Goal: Task Accomplishment & Management: Manage account settings

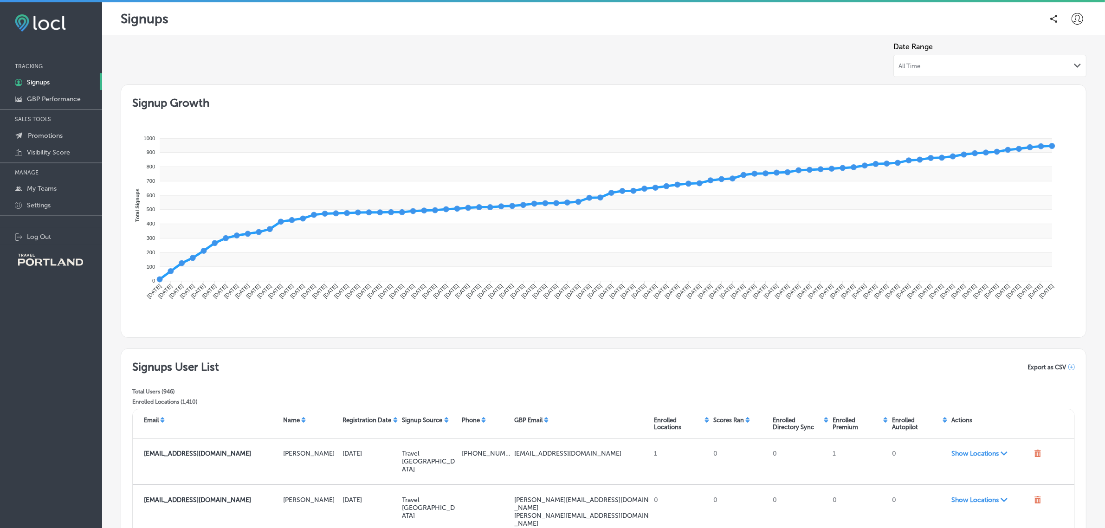
scroll to position [81, 0]
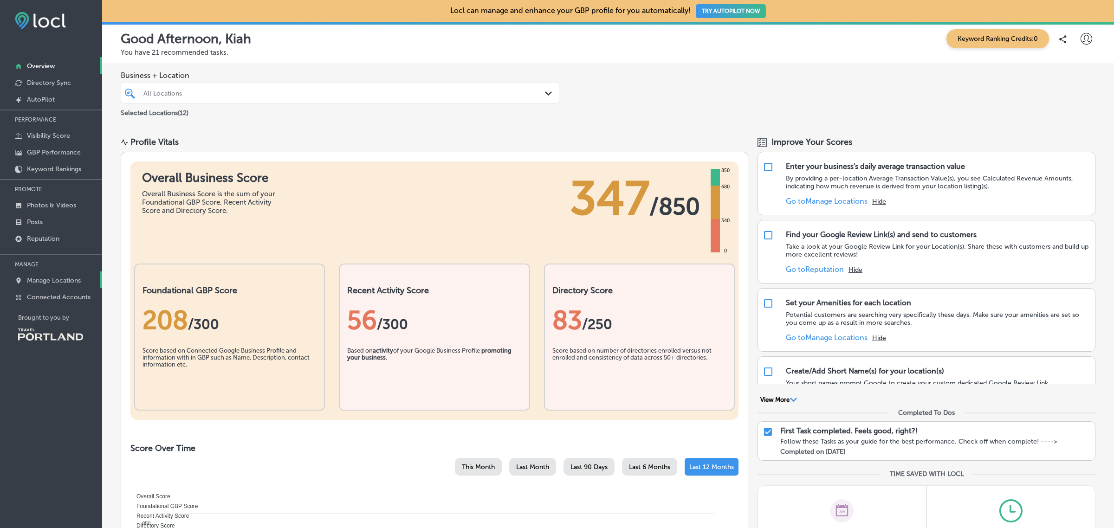
click at [59, 280] on p "Manage Locations" at bounding box center [54, 281] width 54 height 8
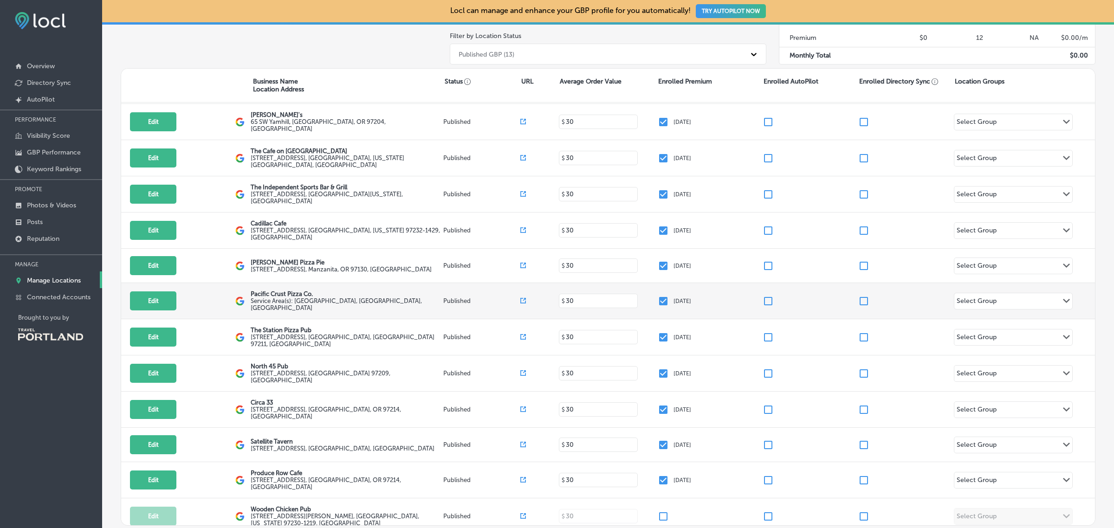
scroll to position [194, 0]
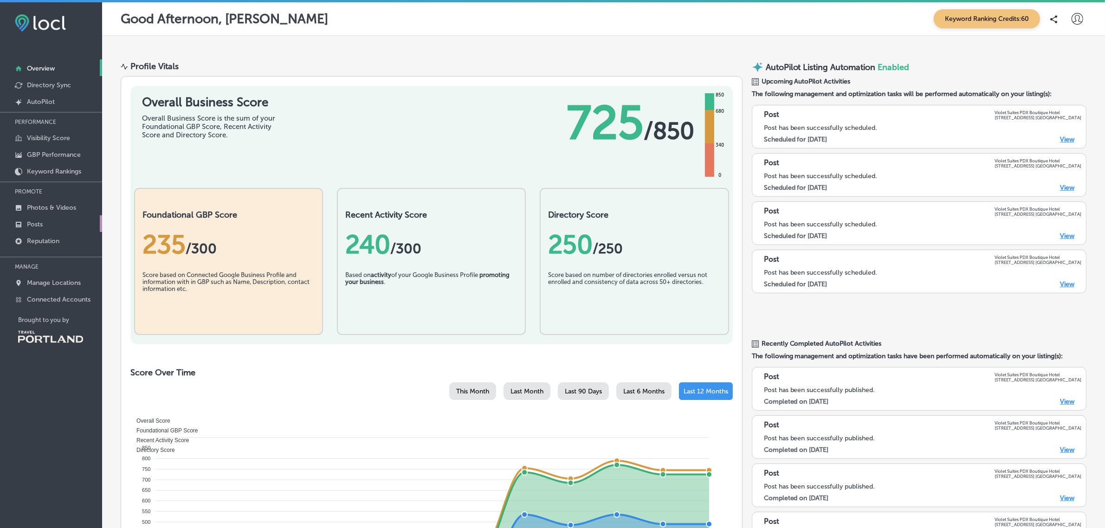
click at [49, 226] on link "Posts" at bounding box center [51, 223] width 102 height 17
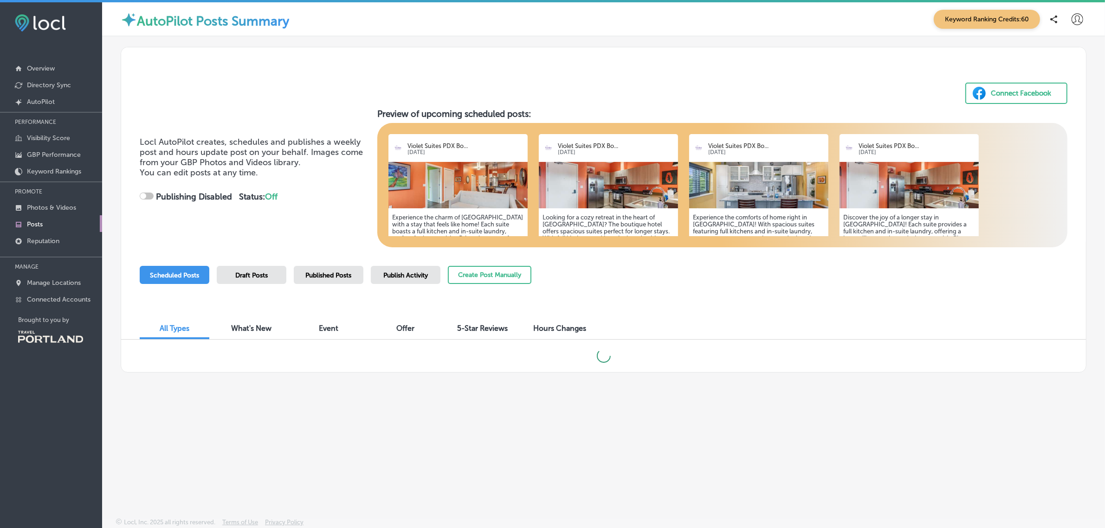
checkbox input "true"
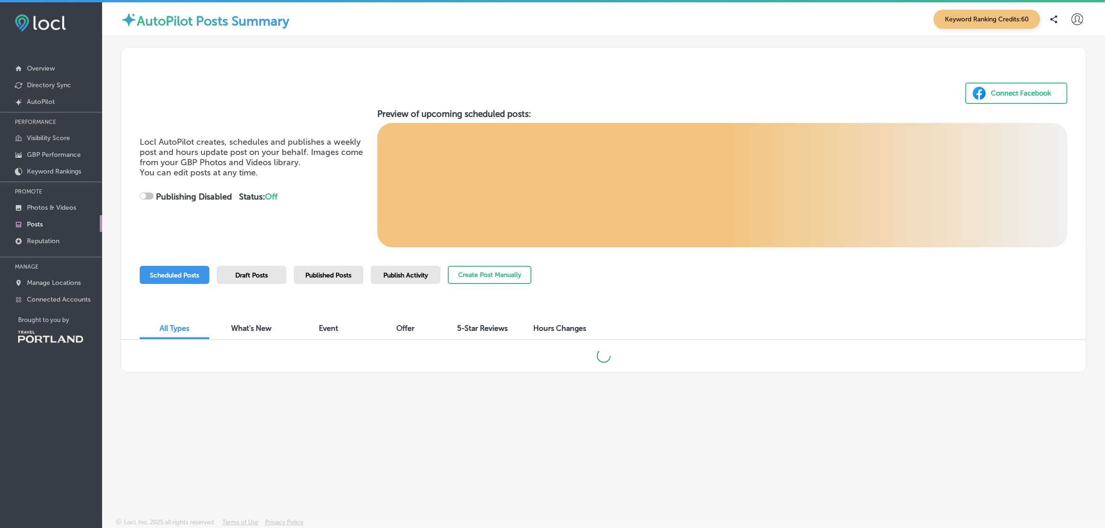
checkbox input "true"
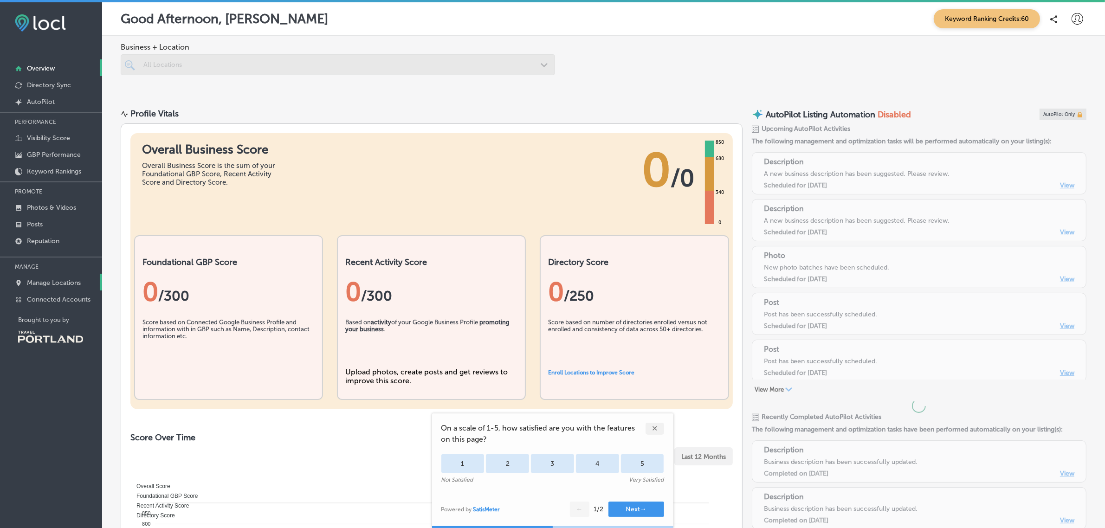
click at [36, 284] on p "Manage Locations" at bounding box center [54, 283] width 54 height 8
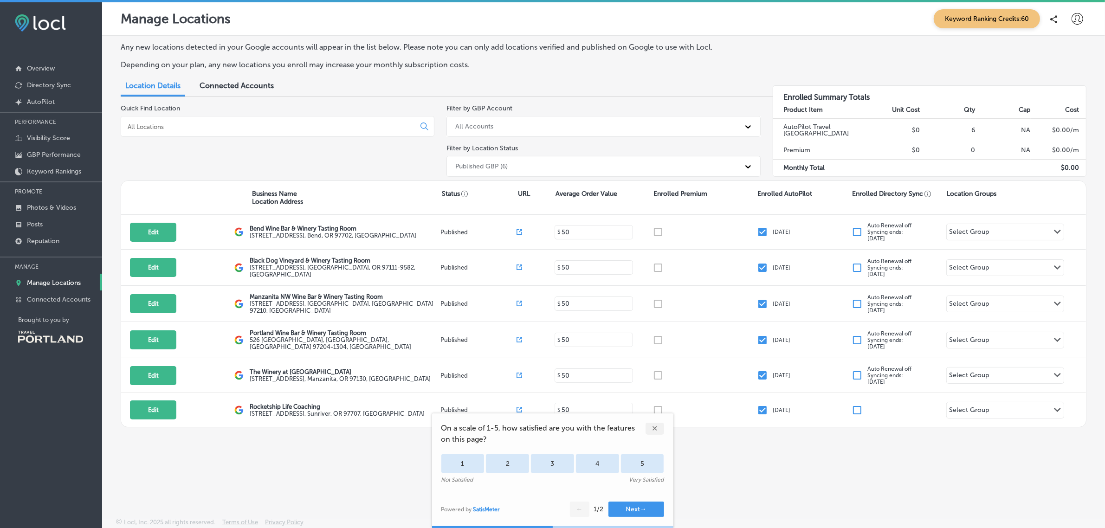
click at [658, 426] on div "✕" at bounding box center [655, 429] width 19 height 12
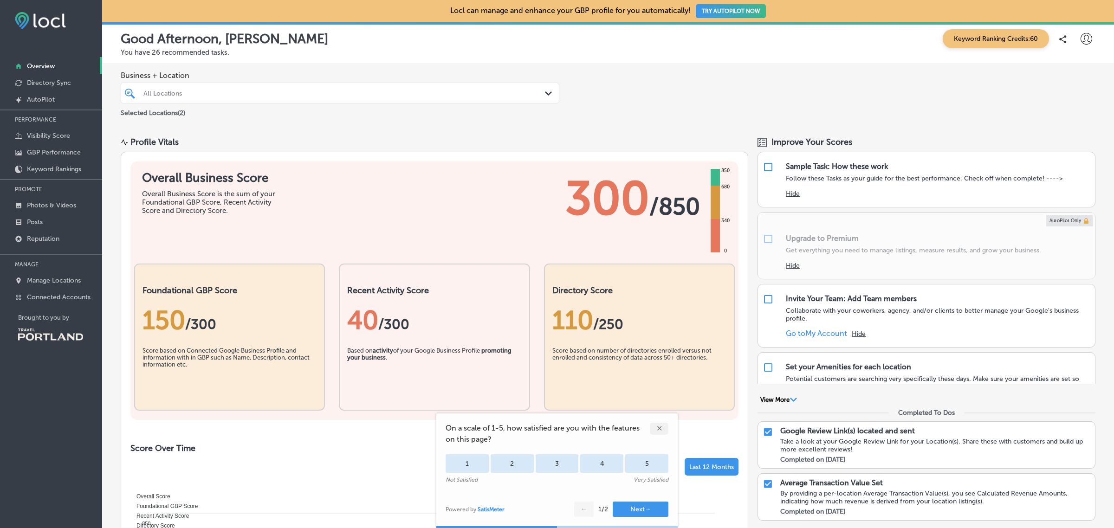
click at [1080, 38] on icon at bounding box center [1086, 39] width 12 height 12
click at [1071, 77] on p "My Account" at bounding box center [1073, 72] width 42 height 11
select select "US"
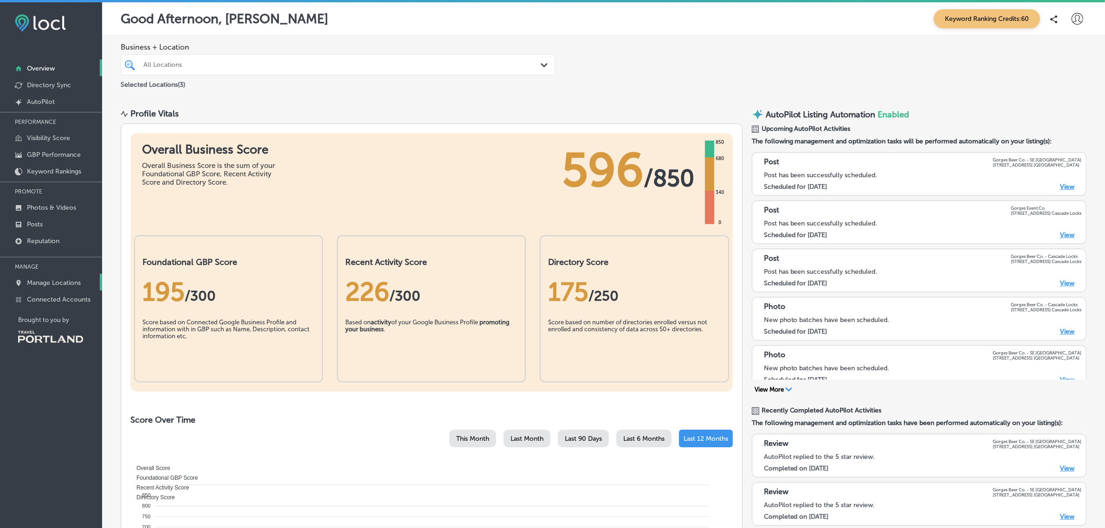
click at [32, 285] on p "Manage Locations" at bounding box center [54, 283] width 54 height 8
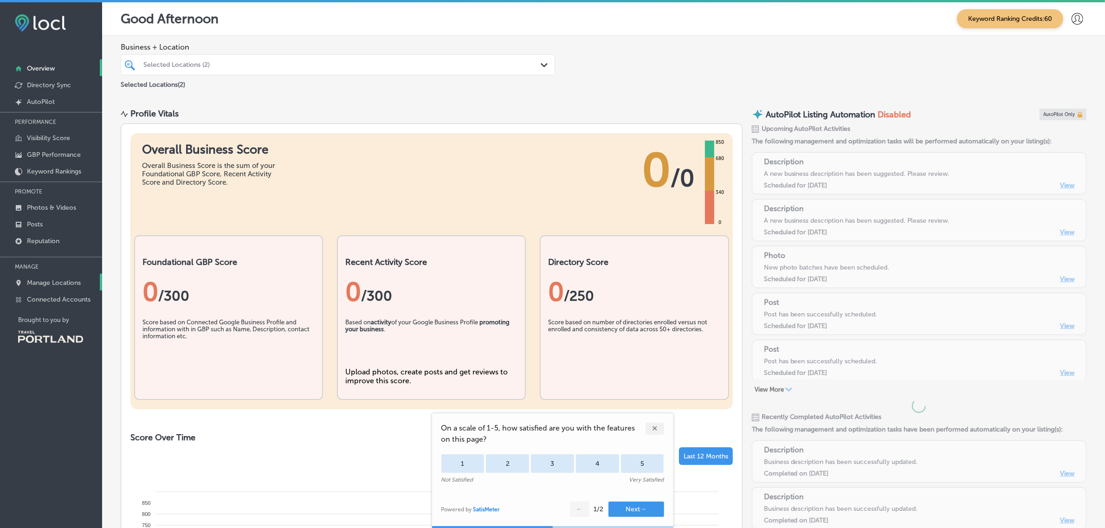
click at [63, 284] on p "Manage Locations" at bounding box center [54, 283] width 54 height 8
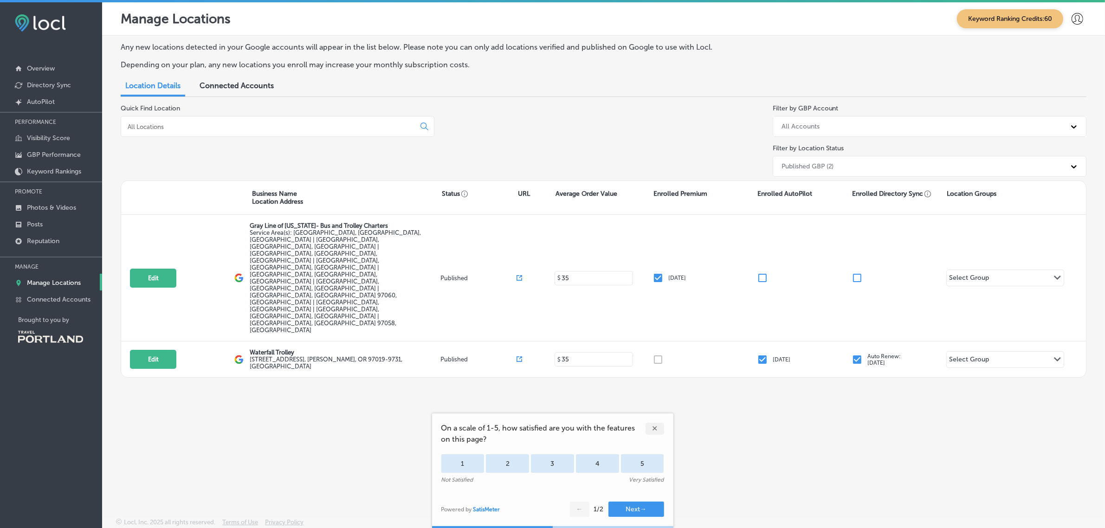
click at [657, 427] on div "✕" at bounding box center [655, 429] width 19 height 12
